Goal: Task Accomplishment & Management: Use online tool/utility

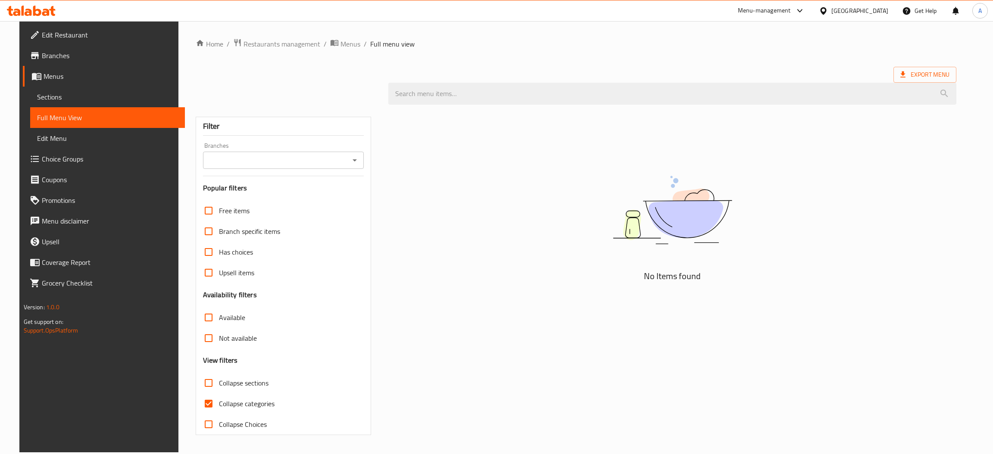
click at [852, 272] on div "No Items found" at bounding box center [672, 218] width 568 height 131
click at [415, 148] on div "No Items found" at bounding box center [672, 273] width 578 height 336
click at [58, 32] on span "Edit Restaurant" at bounding box center [110, 35] width 137 height 10
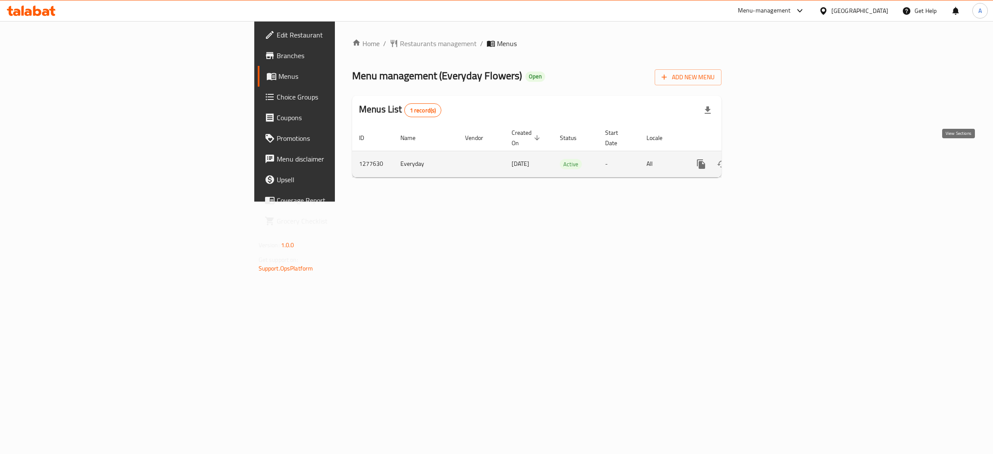
click at [768, 159] on icon "enhanced table" at bounding box center [763, 164] width 10 height 10
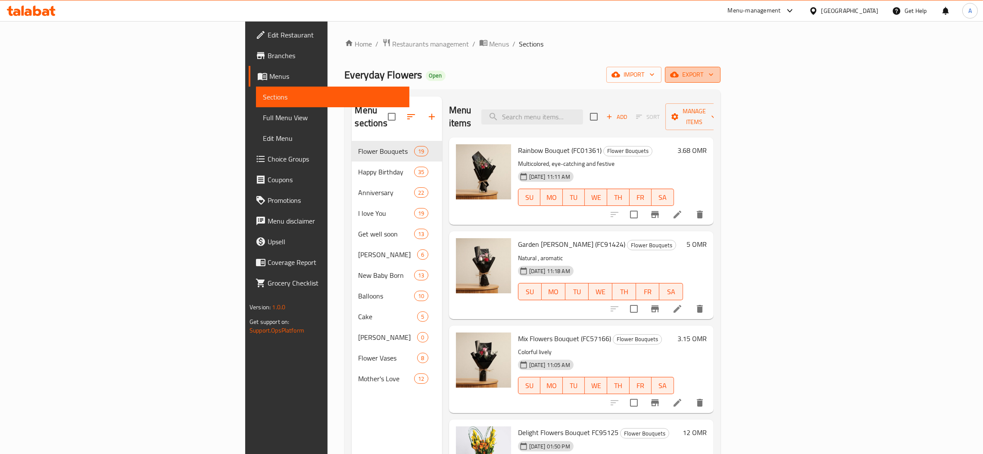
click at [720, 81] on button "export" at bounding box center [693, 75] width 56 height 16
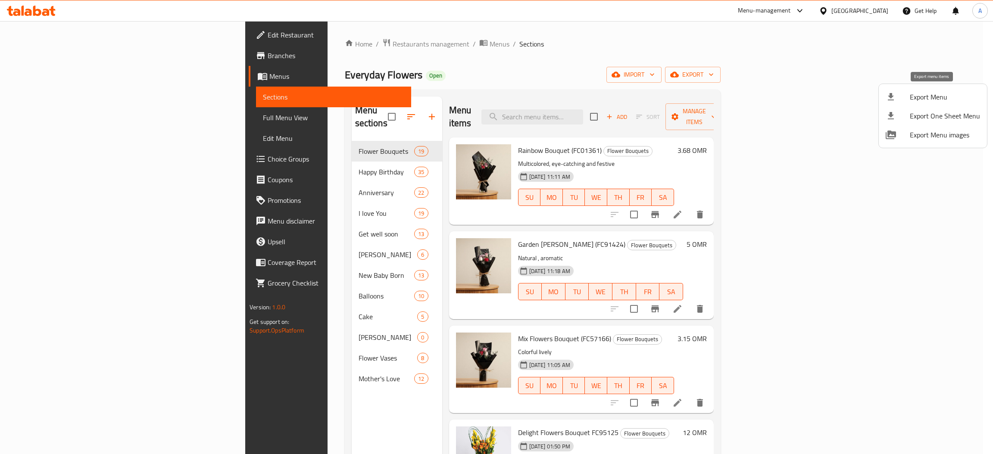
click at [919, 97] on span "Export Menu" at bounding box center [945, 97] width 70 height 10
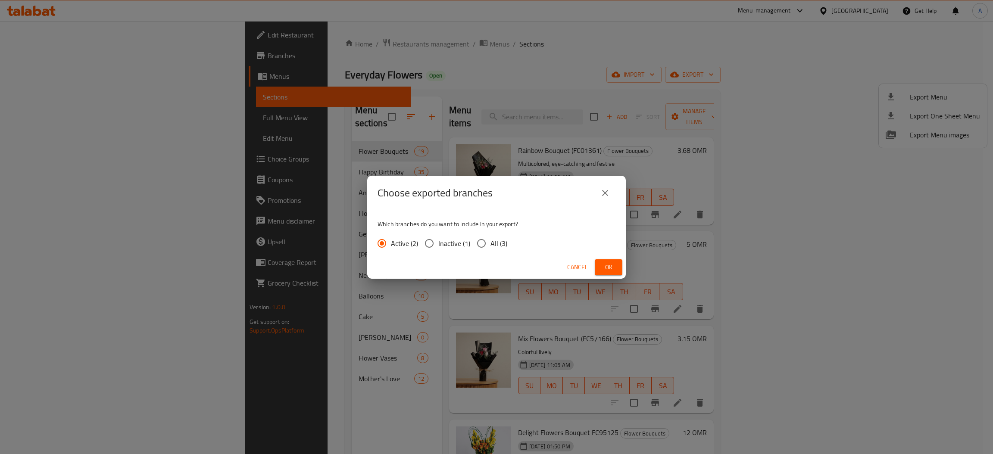
click at [502, 247] on span "All (3)" at bounding box center [498, 243] width 17 height 10
click at [490, 247] on input "All (3)" at bounding box center [481, 243] width 18 height 18
radio input "true"
click at [607, 265] on span "Ok" at bounding box center [609, 267] width 14 height 11
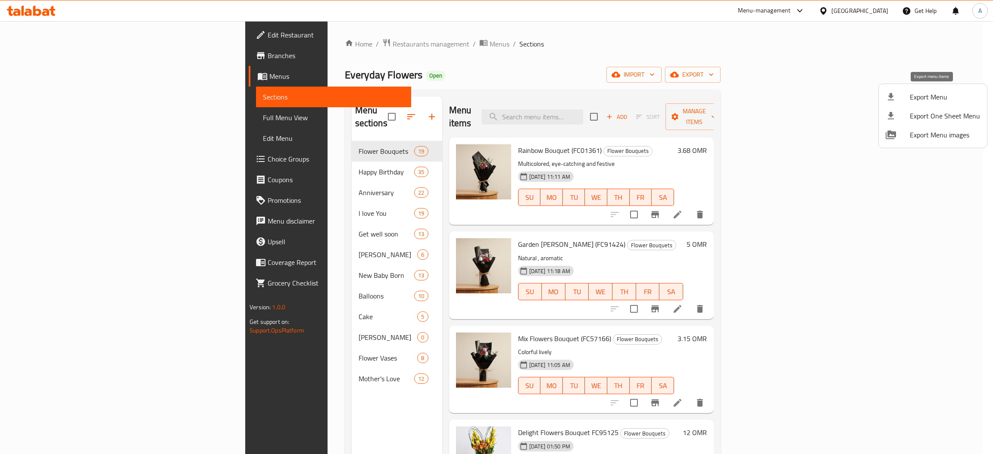
click at [893, 92] on icon at bounding box center [891, 97] width 10 height 10
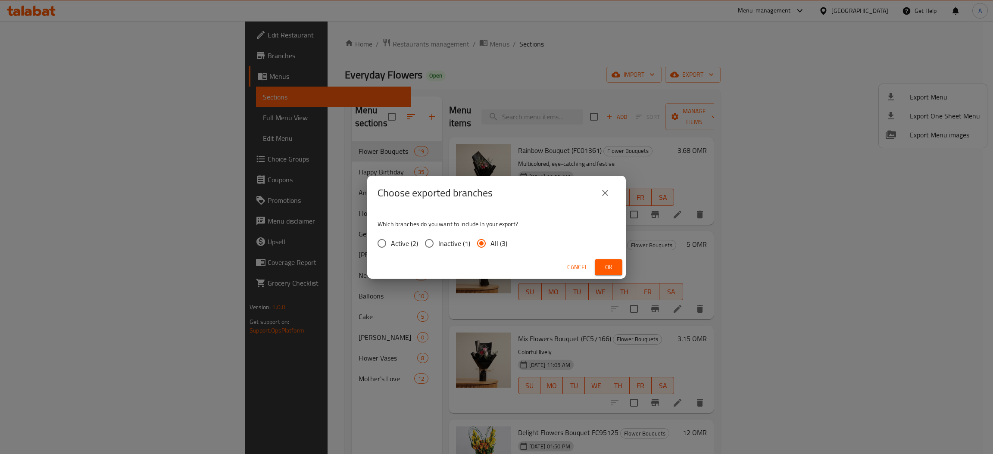
click at [614, 265] on span "Ok" at bounding box center [609, 267] width 14 height 11
